Goal: Find specific page/section: Find specific page/section

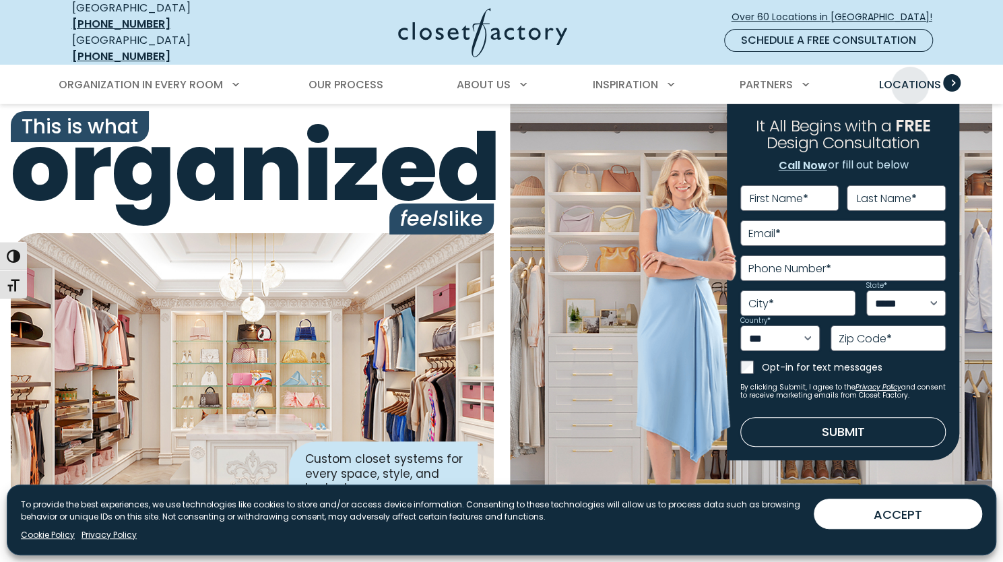
click at [909, 77] on span "Locations" at bounding box center [909, 84] width 62 height 15
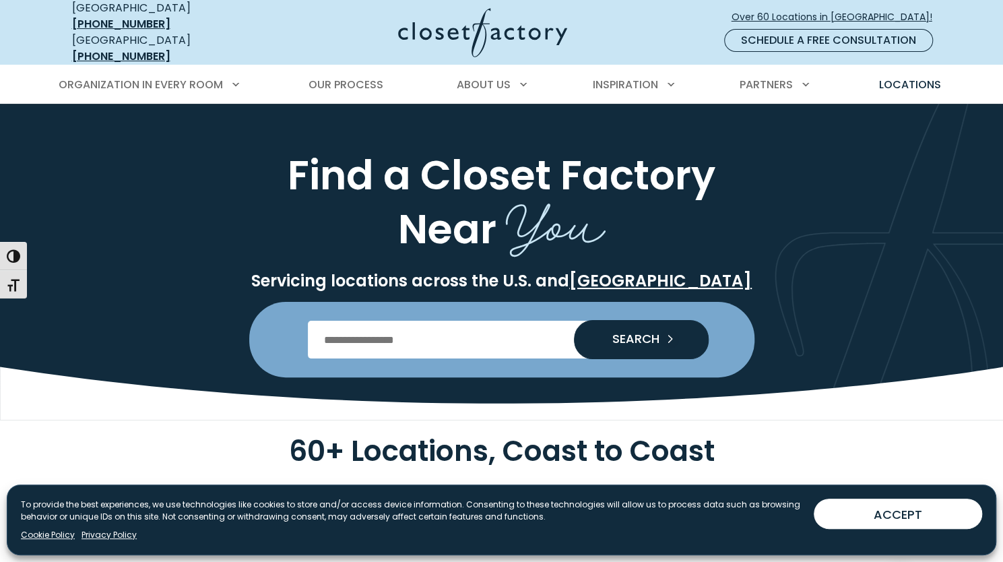
click at [440, 320] on input "Enter Postal Code" at bounding box center [501, 339] width 387 height 38
type input "*****"
click at [663, 329] on icon "Search our Nationwide Locations" at bounding box center [672, 338] width 19 height 19
